Goal: Information Seeking & Learning: Learn about a topic

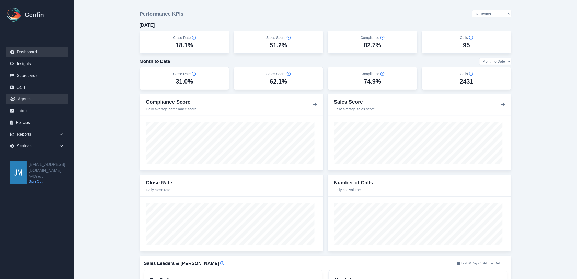
click at [24, 96] on link "Agents" at bounding box center [37, 99] width 62 height 10
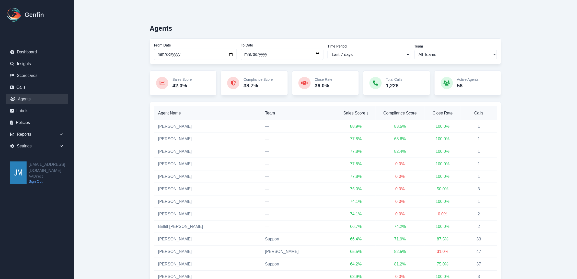
click at [480, 53] on select "All Teams [PERSON_NAME] Support" at bounding box center [455, 54] width 83 height 9
select select "3"
click at [414, 50] on select "All Teams [PERSON_NAME] Support" at bounding box center [455, 54] width 83 height 9
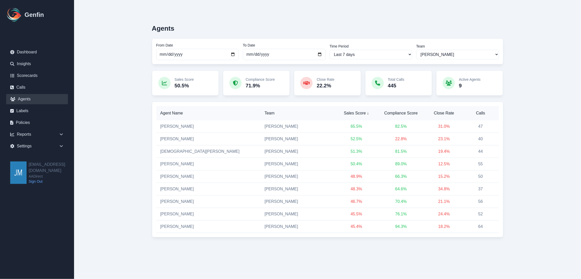
click at [530, 55] on main "Agents From Date [DATE] To Date [DATE] Time Period Last 7 days Last 14 days Las…" at bounding box center [327, 129] width 507 height 258
click at [569, 166] on main "Agents From Date [DATE] To Date [DATE] Time Period Last 7 days Last 14 days Las…" at bounding box center [327, 129] width 507 height 258
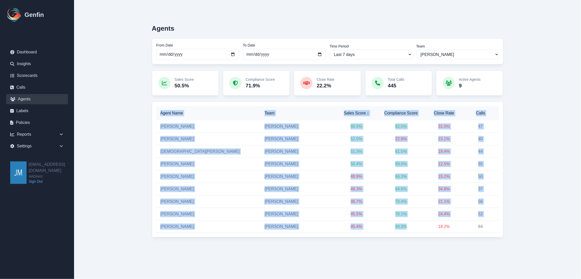
drag, startPoint x: 401, startPoint y: 226, endPoint x: 532, endPoint y: 226, distance: 131.6
click at [532, 226] on main "Agents From Date [DATE] To Date [DATE] Time Period Last 7 days Last 14 days Las…" at bounding box center [327, 129] width 507 height 258
click at [532, 203] on main "Agents From Date [DATE] To Date [DATE] Time Period Last 7 days Last 14 days Las…" at bounding box center [327, 129] width 507 height 258
click at [526, 182] on main "Agents From Date [DATE] To Date [DATE] Time Period Last 7 days Last 14 days Las…" at bounding box center [327, 129] width 507 height 258
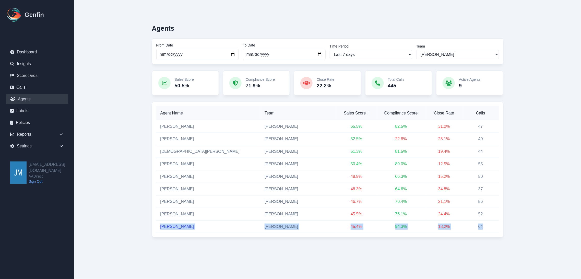
drag, startPoint x: 484, startPoint y: 225, endPoint x: 161, endPoint y: 228, distance: 322.8
click at [161, 228] on tr "[PERSON_NAME] [PERSON_NAME] 45.4 % 94.3 % 18.2 % 64" at bounding box center [327, 227] width 343 height 13
drag, startPoint x: 313, startPoint y: 244, endPoint x: 316, endPoint y: 243, distance: 3.6
click at [313, 244] on div "Agents From Date [DATE] To Date [DATE] Time Period Last 7 days Last 14 days Las…" at bounding box center [328, 128] width 372 height 237
drag, startPoint x: 402, startPoint y: 227, endPoint x: 376, endPoint y: 227, distance: 26.1
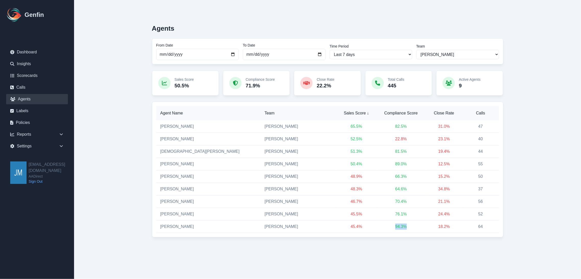
click at [376, 227] on td "94.3 %" at bounding box center [401, 227] width 50 height 13
click at [389, 249] on div "Agents From Date [DATE] To Date [DATE] Time Period Last 7 days Last 14 days Las…" at bounding box center [328, 129] width 393 height 258
drag, startPoint x: 408, startPoint y: 227, endPoint x: 375, endPoint y: 227, distance: 33.0
click at [376, 227] on td "94.3 %" at bounding box center [401, 227] width 50 height 13
drag, startPoint x: 395, startPoint y: 269, endPoint x: 404, endPoint y: 267, distance: 9.5
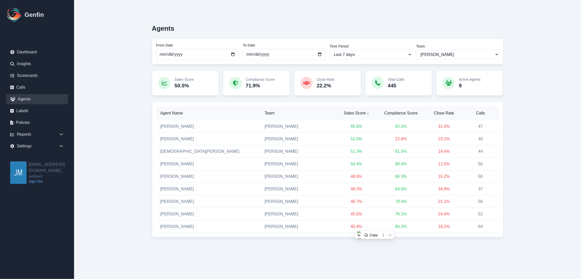
click at [395, 258] on html "Genfin Dashboard Insights Scorecards Calls Agents Labels Policies Reports Sales…" at bounding box center [290, 129] width 581 height 258
drag, startPoint x: 394, startPoint y: 228, endPoint x: 384, endPoint y: 228, distance: 10.0
click at [384, 228] on td "94.3 %" at bounding box center [401, 227] width 50 height 13
click at [366, 258] on html "Genfin Dashboard Insights Scorecards Calls Agents Labels Policies Reports Sales…" at bounding box center [290, 129] width 581 height 258
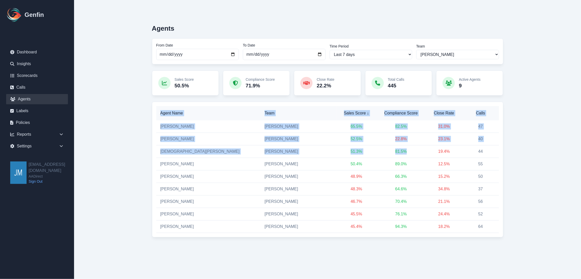
drag, startPoint x: 405, startPoint y: 150, endPoint x: 155, endPoint y: 151, distance: 249.4
click at [155, 151] on div "Agent Name Team Sales Score ↓ Compliance Score Close Rate Calls [PERSON_NAME] […" at bounding box center [328, 170] width 352 height 136
click at [414, 149] on td "81.5 %" at bounding box center [401, 151] width 50 height 13
click at [408, 152] on td "81.5 %" at bounding box center [401, 151] width 50 height 13
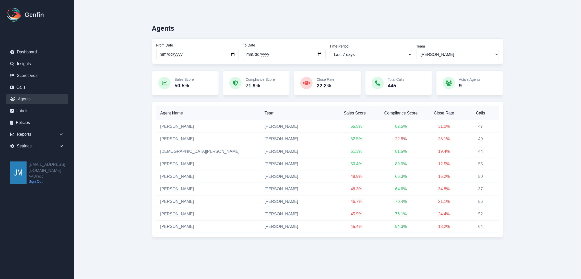
drag, startPoint x: 408, startPoint y: 151, endPoint x: 405, endPoint y: 150, distance: 3.2
click at [405, 150] on td "81.5 %" at bounding box center [401, 151] width 50 height 13
click at [408, 150] on td "81.5 %" at bounding box center [401, 151] width 50 height 13
click at [402, 153] on td "81.5 %" at bounding box center [401, 151] width 50 height 13
click at [406, 150] on td "81.5 %" at bounding box center [401, 151] width 50 height 13
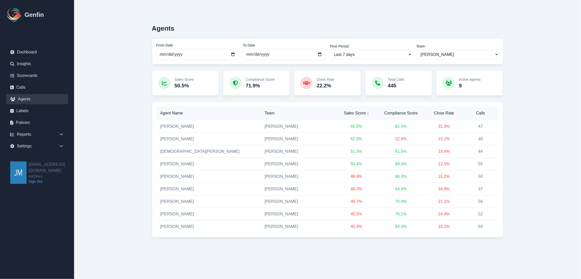
click at [406, 151] on td "81.5 %" at bounding box center [401, 151] width 50 height 13
click at [438, 53] on select "All Teams [PERSON_NAME] Support" at bounding box center [458, 54] width 83 height 9
click at [450, 28] on div "Agents" at bounding box center [328, 26] width 352 height 12
click at [231, 54] on input "[DATE]" at bounding box center [197, 54] width 83 height 11
type input "[DATE]"
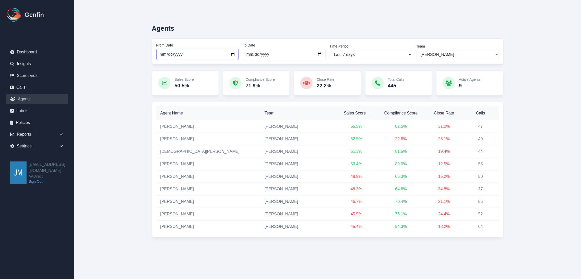
select select "custom"
type input "[DATE]"
click at [536, 111] on main "Agents From Date [DATE] To Date [DATE] Time Period Last 7 days Last 14 days Las…" at bounding box center [327, 129] width 507 height 258
click at [533, 104] on main "Agents From Date [DATE] To Date [DATE] Time Period Last 7 days Last 14 days Las…" at bounding box center [327, 129] width 507 height 258
click at [139, 72] on div "Agents From Date [DATE] To Date [DATE] Time Period Last 7 days Last 14 days Las…" at bounding box center [328, 129] width 393 height 258
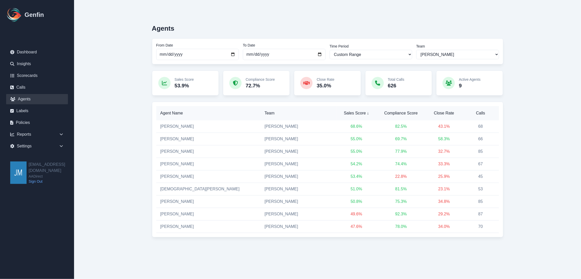
click at [542, 130] on main "Agents From Date [DATE] To Date [DATE] Time Period Last 7 days Last 14 days Las…" at bounding box center [327, 129] width 507 height 258
drag, startPoint x: 410, startPoint y: 176, endPoint x: 379, endPoint y: 179, distance: 31.3
click at [379, 179] on td "22.8 %" at bounding box center [401, 176] width 50 height 13
click at [550, 175] on main "Agents From Date [DATE] To Date [DATE] Time Period Last 7 days Last 14 days Las…" at bounding box center [327, 129] width 507 height 258
click at [130, 103] on main "Agents From Date [DATE] To Date [DATE] Time Period Last 7 days Last 14 days Las…" at bounding box center [327, 129] width 507 height 258
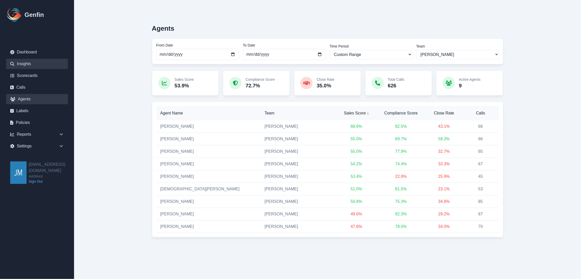
click at [24, 63] on link "Insights" at bounding box center [37, 64] width 62 height 10
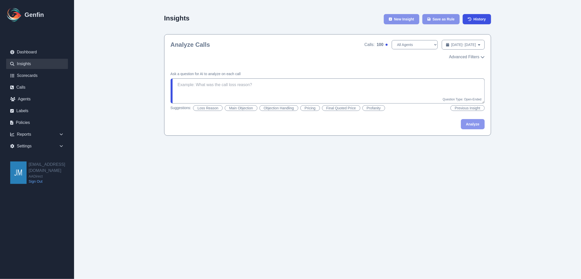
drag, startPoint x: 530, startPoint y: 93, endPoint x: 499, endPoint y: 82, distance: 33.1
click at [529, 93] on main "Insights New Insight Save as Rule History Analyze Calls Calls: 100 All Agents […" at bounding box center [327, 73] width 507 height 146
drag, startPoint x: 155, startPoint y: 13, endPoint x: 154, endPoint y: 18, distance: 4.7
click at [155, 15] on div "Insights New Insight Save as Rule History Analyze Calls Calls: 100 All Agents […" at bounding box center [328, 73] width 393 height 146
click at [160, 146] on html "Genfin Dashboard Insights Scorecards Calls Agents Labels Policies Reports Sales…" at bounding box center [290, 73] width 581 height 146
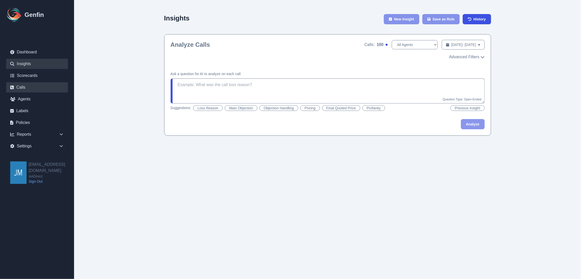
click at [19, 85] on link "Calls" at bounding box center [37, 87] width 62 height 10
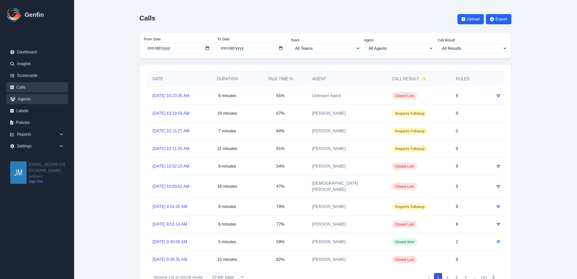
click at [18, 97] on link "Agents" at bounding box center [37, 99] width 62 height 10
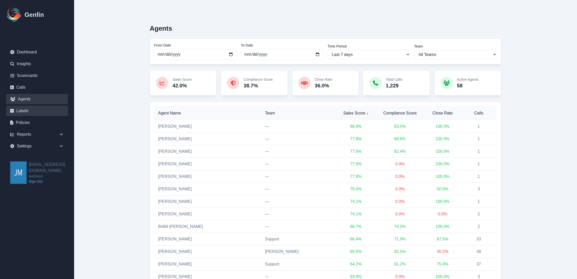
click at [28, 111] on link "Labels" at bounding box center [37, 111] width 62 height 10
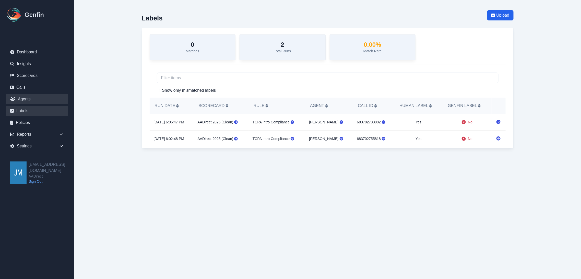
click at [25, 100] on link "Agents" at bounding box center [37, 99] width 62 height 10
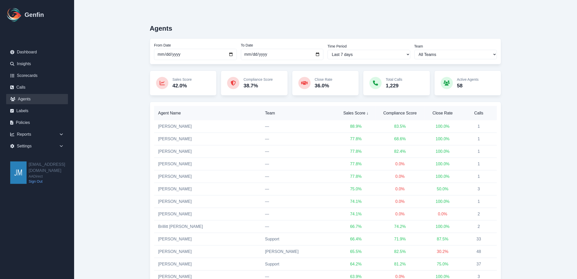
click at [306, 25] on div "Agents" at bounding box center [326, 26] width 352 height 12
